Goal: Transaction & Acquisition: Purchase product/service

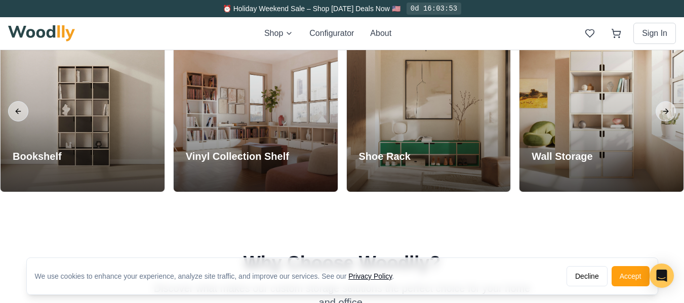
scroll to position [912, 0]
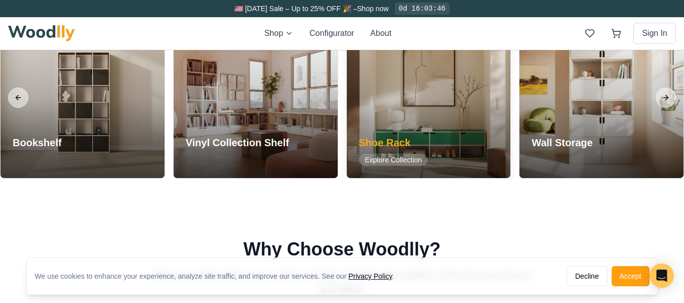
click at [444, 139] on div at bounding box center [429, 97] width 164 height 161
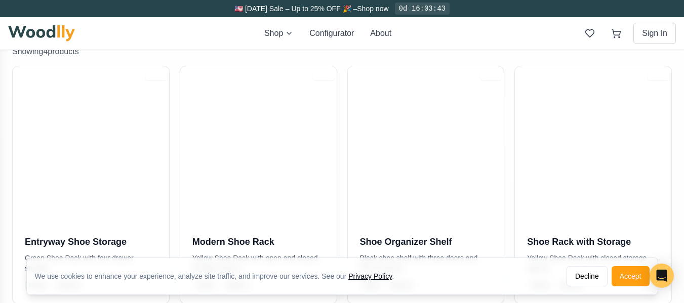
scroll to position [253, 0]
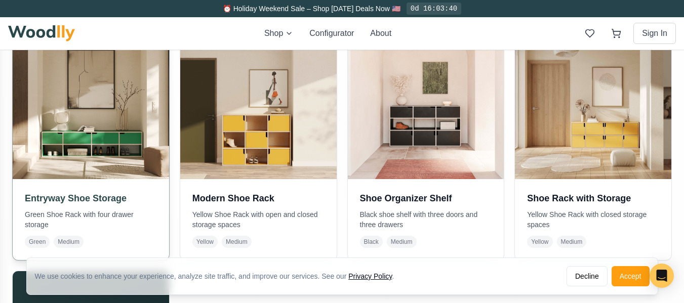
click at [107, 138] on img at bounding box center [91, 101] width 164 height 164
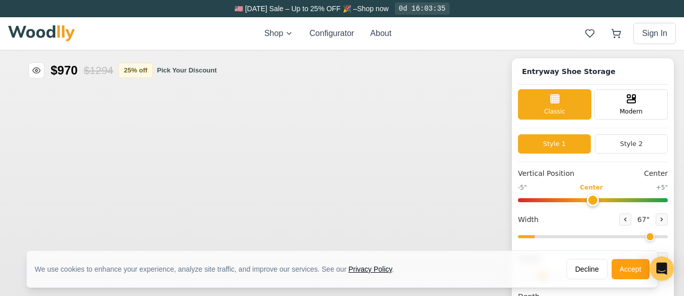
type input "67"
type input "2"
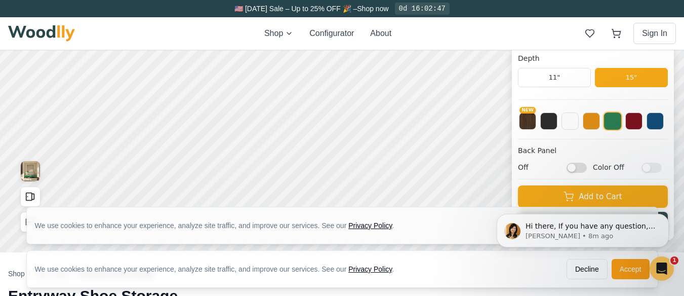
scroll to position [203, 0]
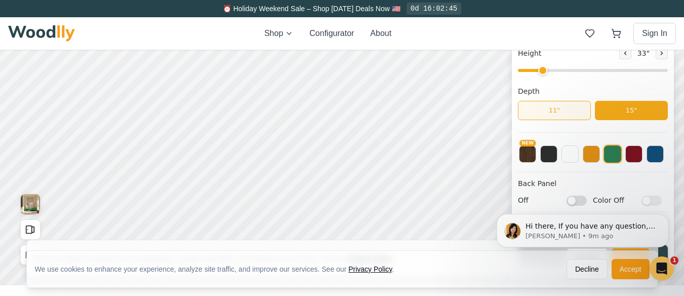
click at [560, 111] on button "11"" at bounding box center [554, 110] width 73 height 19
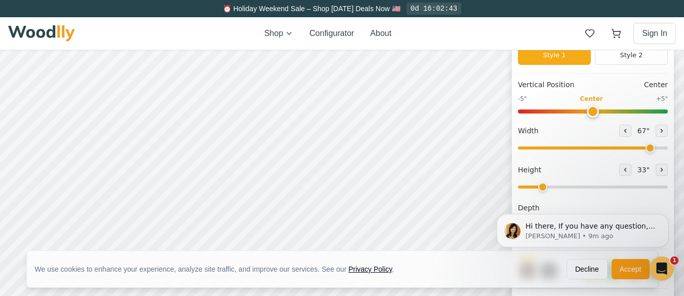
scroll to position [101, 0]
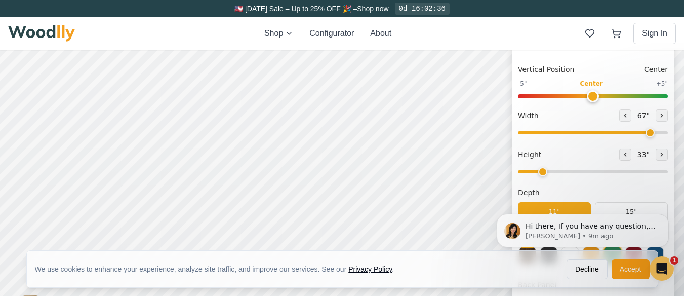
click at [614, 212] on body "Hi there, If you have any question, we are right here for you. 😊 [PERSON_NAME] …" at bounding box center [583, 231] width 195 height 68
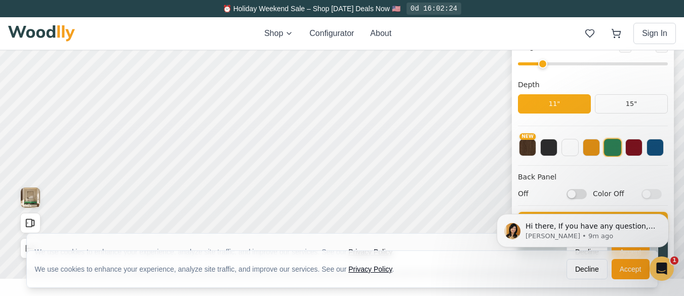
scroll to position [203, 0]
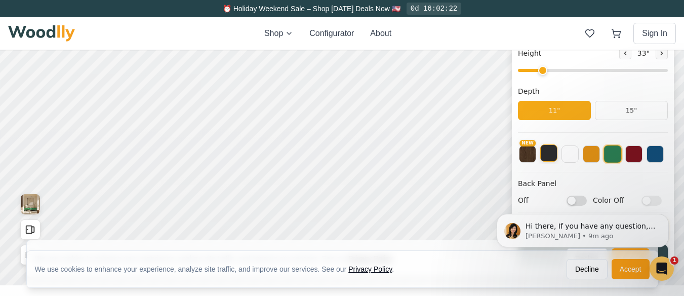
click at [556, 154] on button at bounding box center [549, 152] width 17 height 17
click at [600, 155] on button at bounding box center [591, 153] width 17 height 17
click at [618, 154] on button at bounding box center [612, 152] width 17 height 17
click at [643, 150] on button at bounding box center [634, 152] width 17 height 17
click at [664, 154] on button at bounding box center [655, 152] width 17 height 17
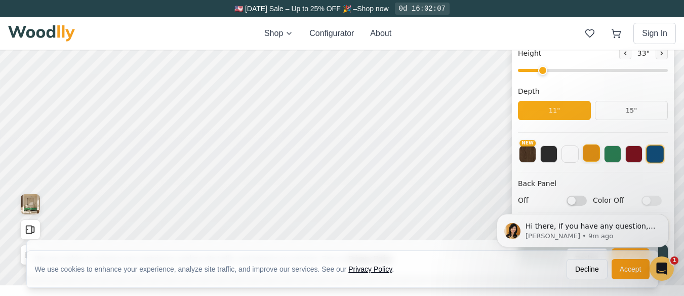
click at [598, 149] on button at bounding box center [591, 152] width 17 height 17
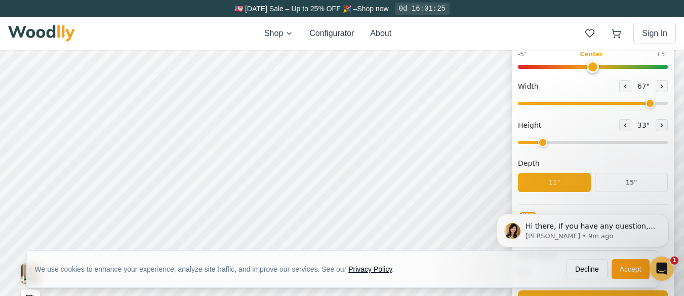
scroll to position [124, 0]
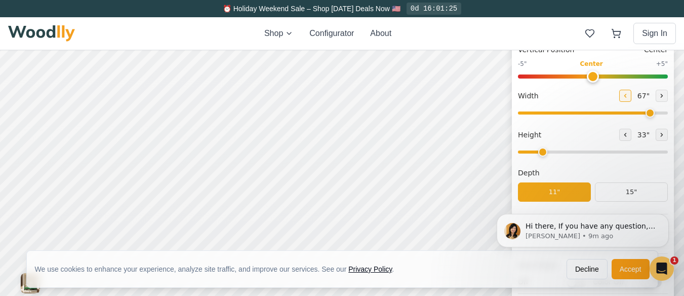
click at [629, 93] on icon at bounding box center [626, 96] width 6 height 6
click at [629, 94] on icon at bounding box center [626, 96] width 6 height 6
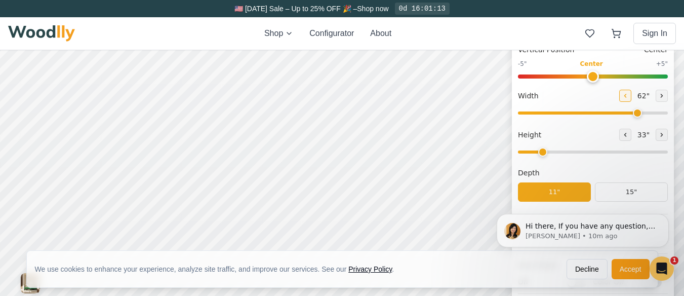
click at [629, 94] on icon at bounding box center [626, 96] width 6 height 6
type input "60"
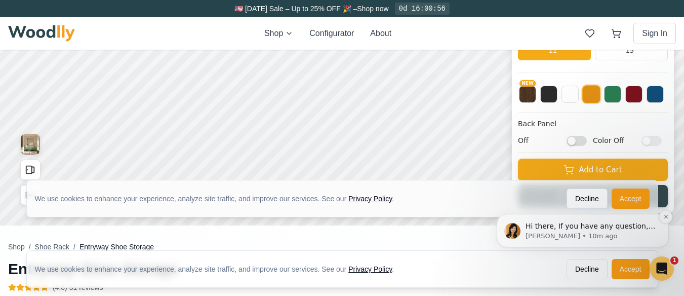
scroll to position [276, 0]
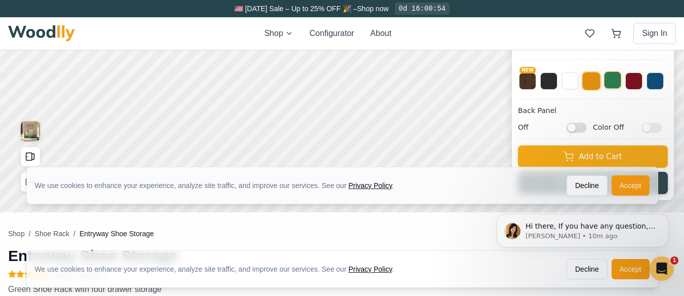
click at [621, 81] on button at bounding box center [612, 79] width 17 height 17
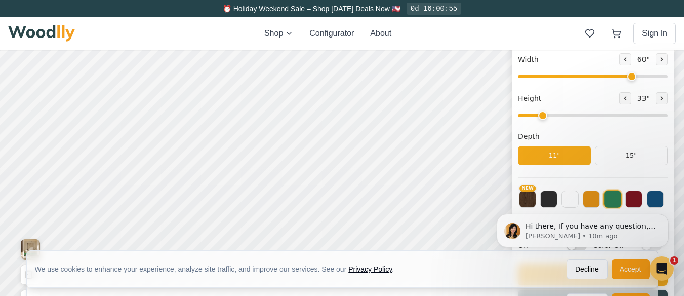
scroll to position [174, 0]
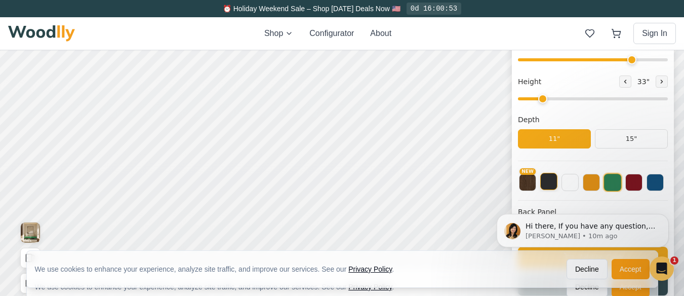
click at [558, 183] on button at bounding box center [549, 181] width 17 height 17
click at [536, 182] on button "NEW" at bounding box center [527, 181] width 17 height 17
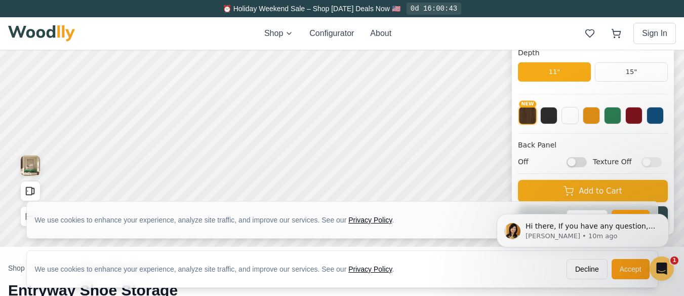
scroll to position [225, 0]
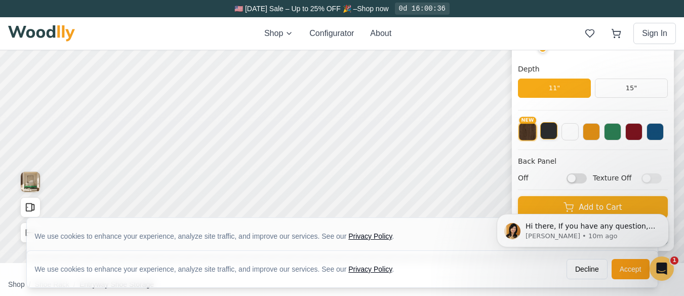
click at [557, 135] on button at bounding box center [549, 130] width 17 height 17
click at [600, 131] on button at bounding box center [591, 130] width 17 height 17
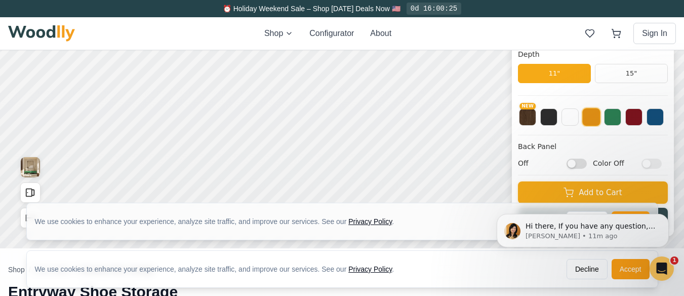
scroll to position [101, 0]
